Goal: Task Accomplishment & Management: Manage account settings

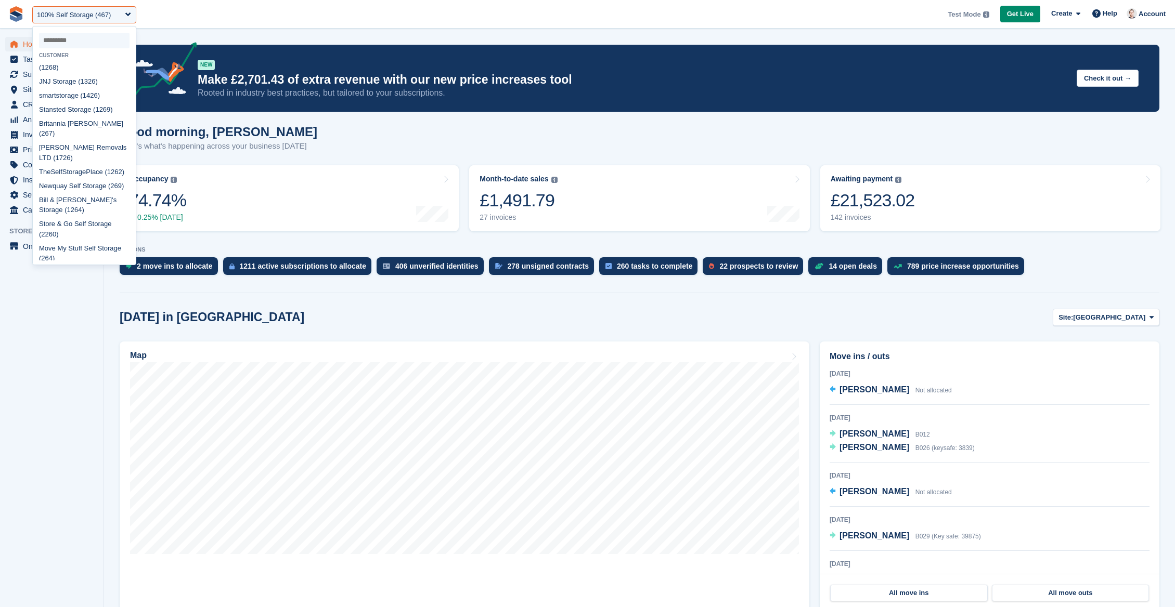
click at [5, 7] on link at bounding box center [16, 14] width 24 height 24
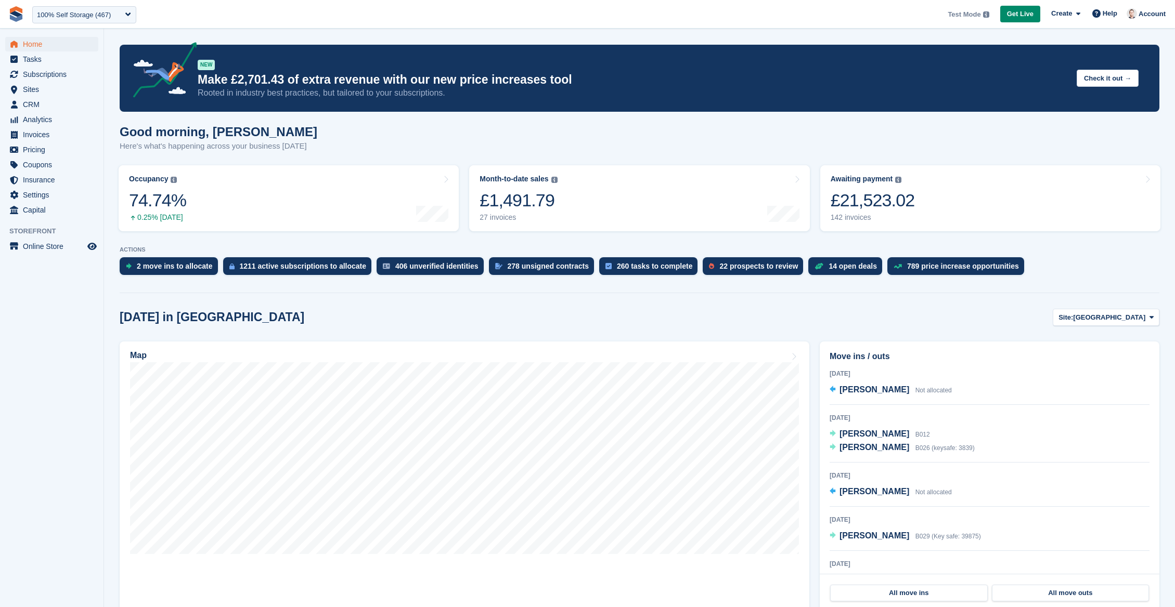
click at [17, 12] on img at bounding box center [16, 14] width 16 height 16
click at [38, 117] on span "Analytics" at bounding box center [54, 119] width 62 height 15
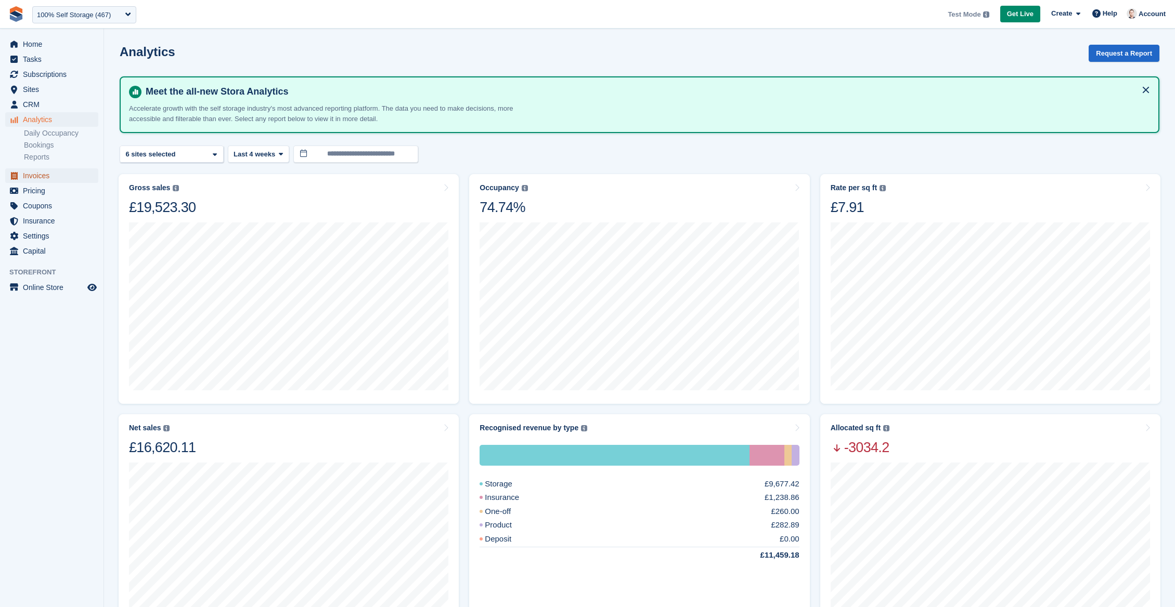
click at [32, 180] on span "Invoices" at bounding box center [54, 175] width 62 height 15
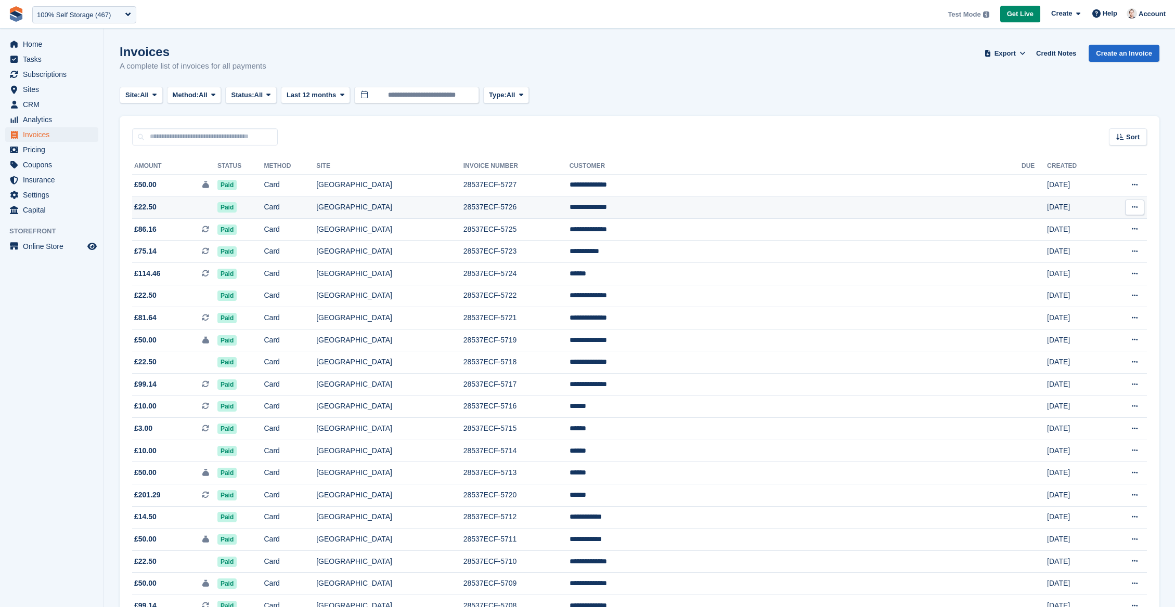
click at [151, 207] on span "£22.50" at bounding box center [145, 207] width 22 height 11
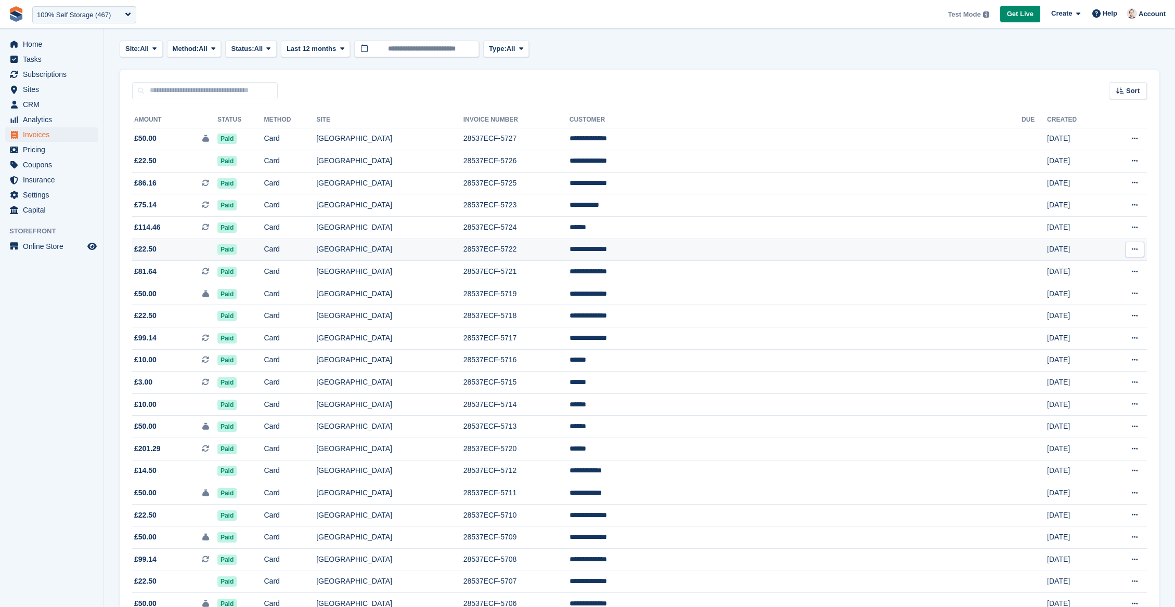
scroll to position [49, 0]
